Goal: Information Seeking & Learning: Learn about a topic

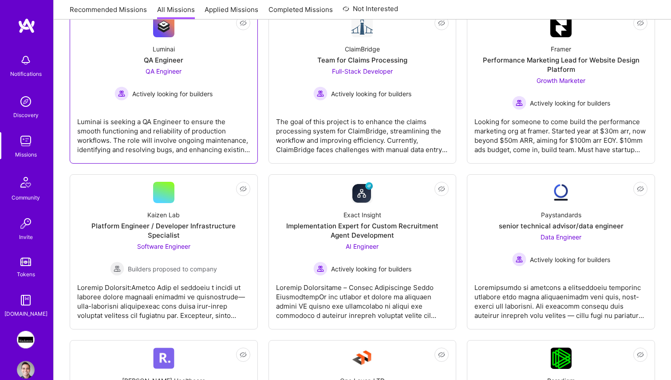
scroll to position [105, 0]
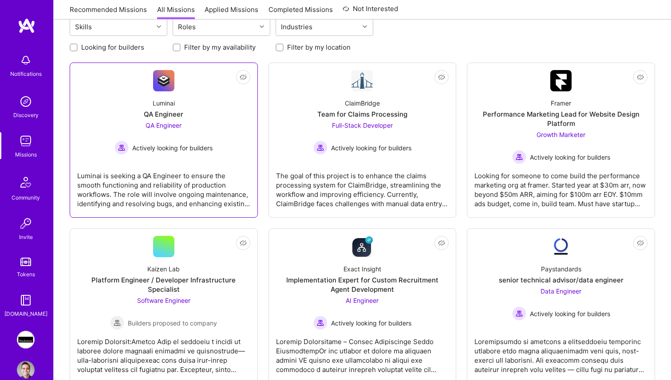
click at [226, 106] on div "Luminai QA Engineer QA Engineer Actively looking for builders" at bounding box center [163, 122] width 173 height 63
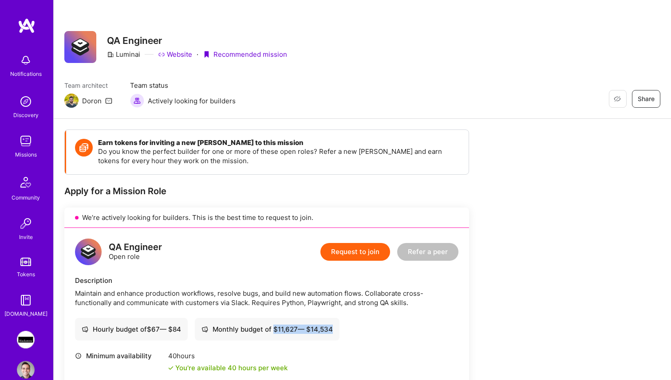
drag, startPoint x: 334, startPoint y: 330, endPoint x: 275, endPoint y: 326, distance: 60.0
click at [275, 326] on div "Monthly budget of $ 11,627 — $ 14,534" at bounding box center [266, 329] width 131 height 9
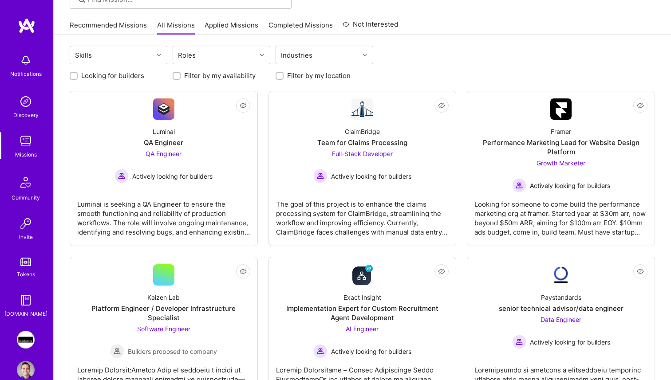
scroll to position [75, 0]
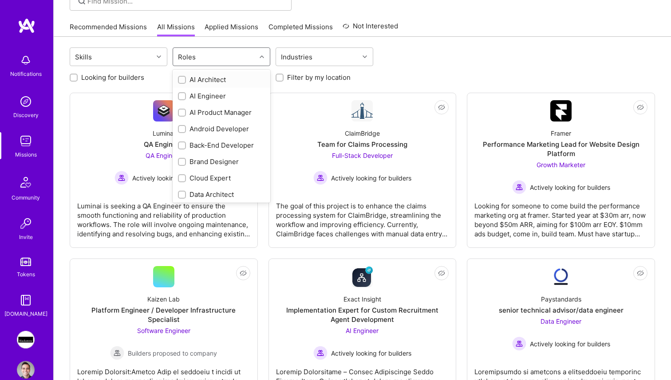
click at [227, 57] on div "Roles" at bounding box center [214, 57] width 83 height 18
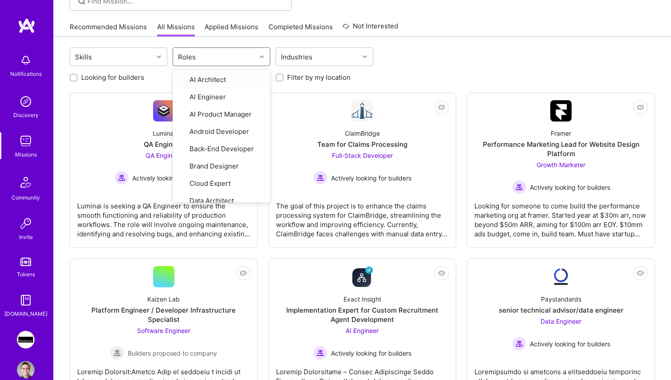
click at [227, 57] on div "Roles" at bounding box center [214, 57] width 83 height 18
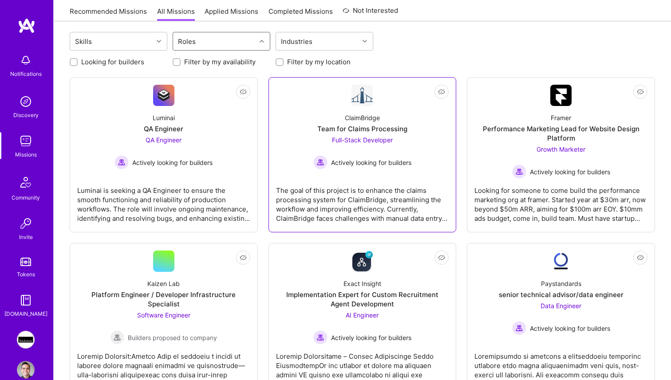
scroll to position [100, 0]
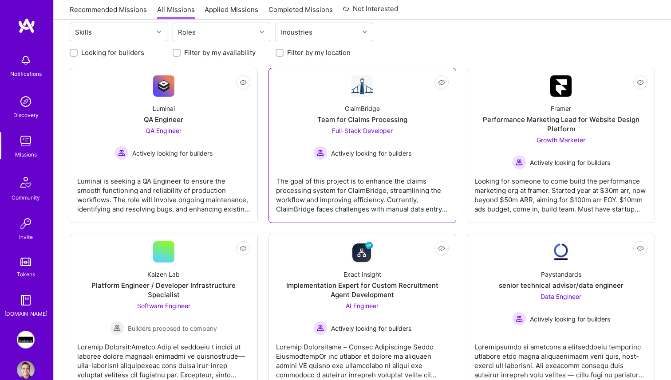
click at [416, 182] on div "The goal of this project is to enhance the claims processing system for ClaimBr…" at bounding box center [362, 191] width 173 height 44
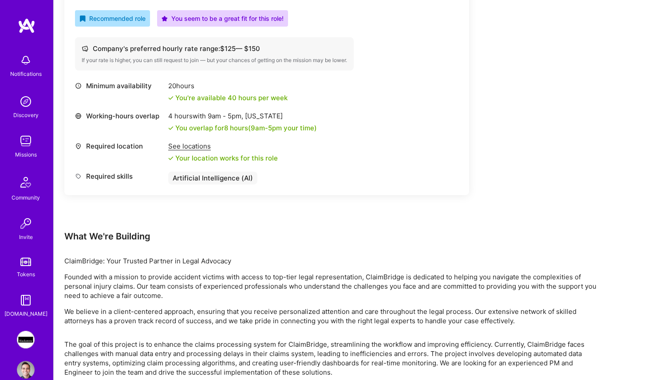
scroll to position [354, 0]
